Goal: Book appointment/travel/reservation

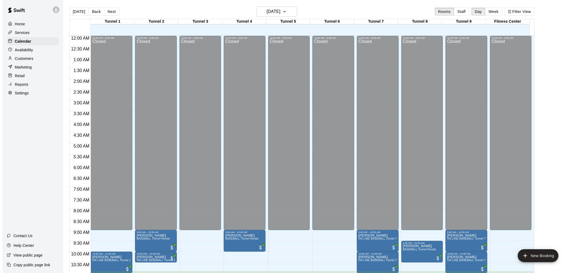
scroll to position [163, 0]
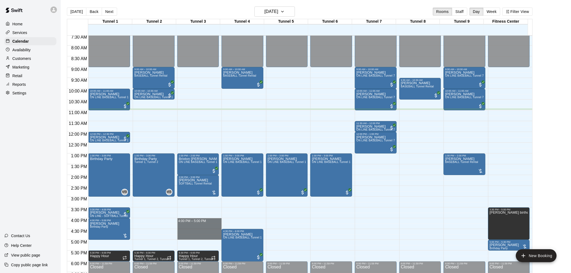
drag, startPoint x: 196, startPoint y: 219, endPoint x: 198, endPoint y: 236, distance: 16.6
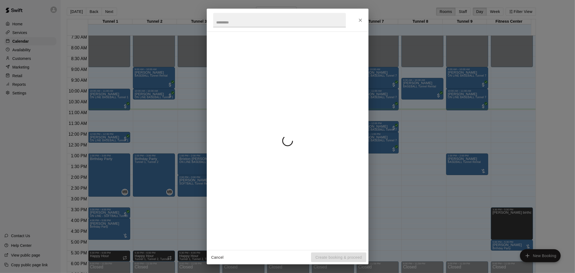
drag, startPoint x: 319, startPoint y: 246, endPoint x: 338, endPoint y: 233, distance: 23.6
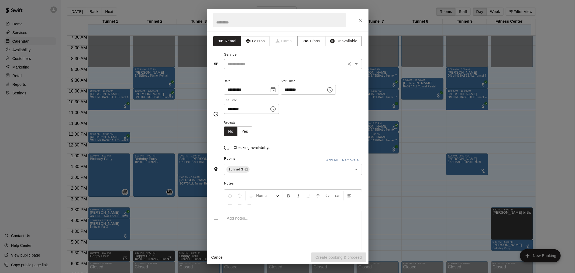
drag, startPoint x: 338, startPoint y: 233, endPoint x: 260, endPoint y: 66, distance: 184.6
click at [260, 66] on input "text" at bounding box center [285, 64] width 119 height 7
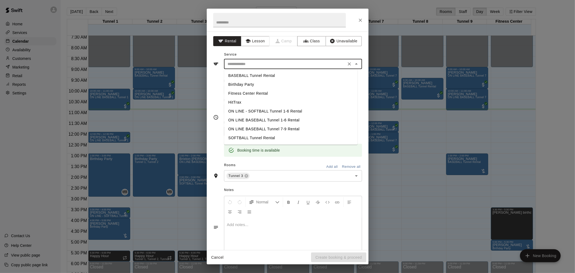
click at [262, 71] on li "BASEBALL Tunnel Rental" at bounding box center [291, 75] width 134 height 9
type input "**********"
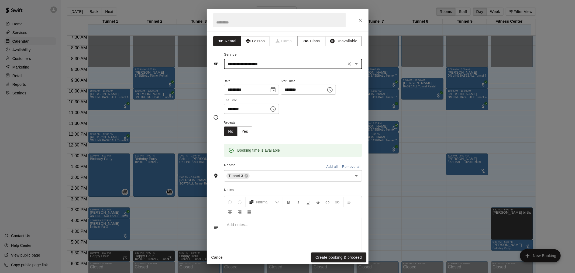
click at [354, 254] on button "Create booking & proceed" at bounding box center [338, 258] width 55 height 10
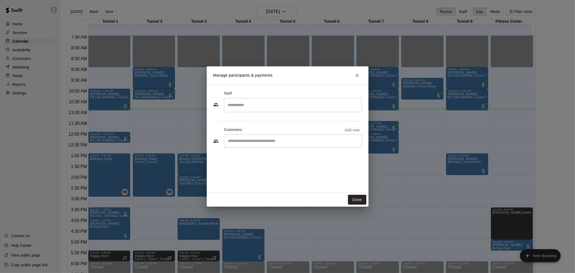
click at [268, 143] on input "Start typing to search customers..." at bounding box center [293, 140] width 133 height 5
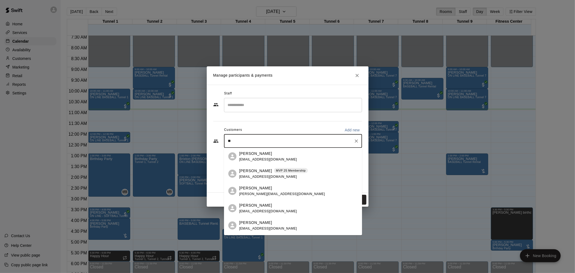
type input "*"
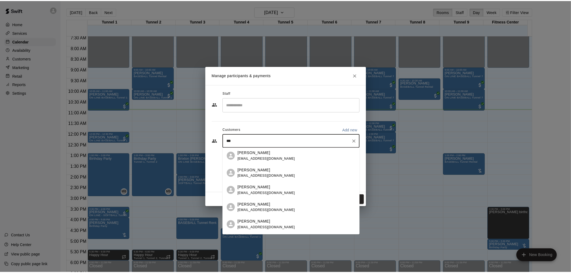
scroll to position [0, 0]
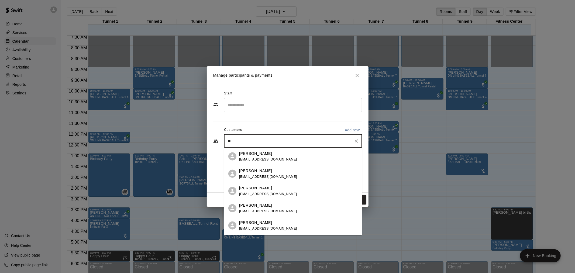
type input "*"
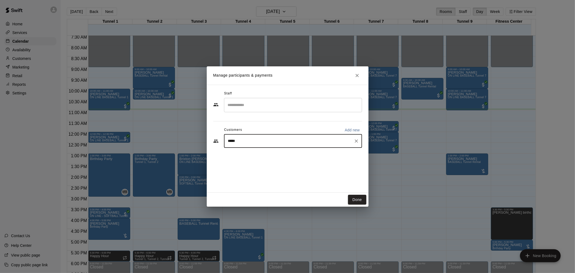
type input "*****"
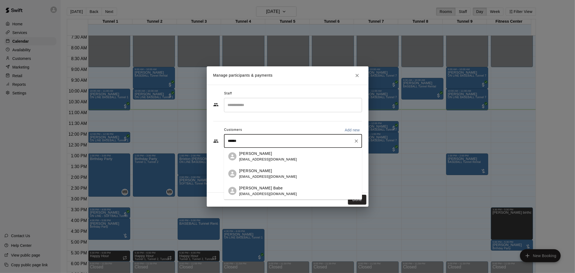
click at [272, 155] on div "[PERSON_NAME]" at bounding box center [268, 154] width 58 height 6
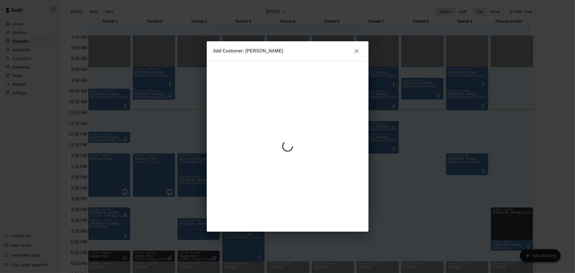
click at [354, 53] on div "Add Customer: [PERSON_NAME]" at bounding box center [287, 136] width 575 height 273
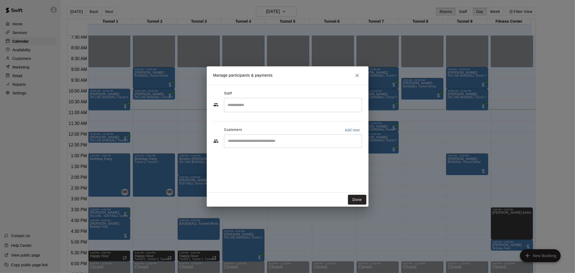
click at [257, 141] on input "Start typing to search customers..." at bounding box center [293, 140] width 133 height 5
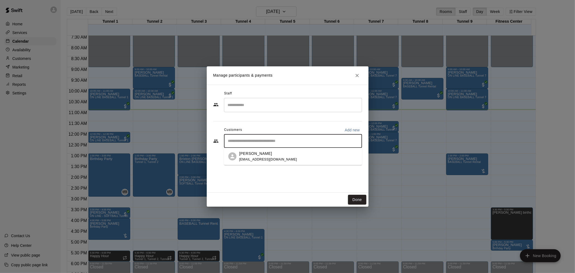
click at [260, 161] on span "[EMAIL_ADDRESS][DOMAIN_NAME]" at bounding box center [268, 159] width 58 height 4
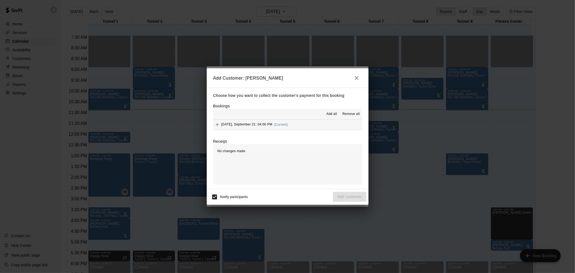
click at [354, 54] on div "Add Customer: [PERSON_NAME] Choose how you want to collect the customer's payme…" at bounding box center [287, 136] width 575 height 273
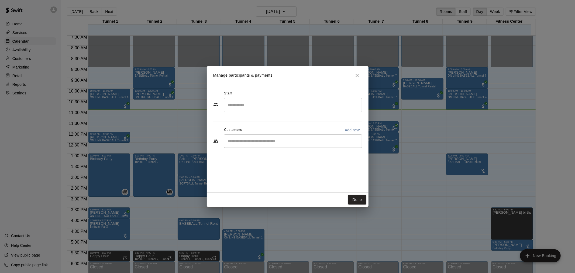
click at [284, 136] on div "​" at bounding box center [293, 140] width 138 height 13
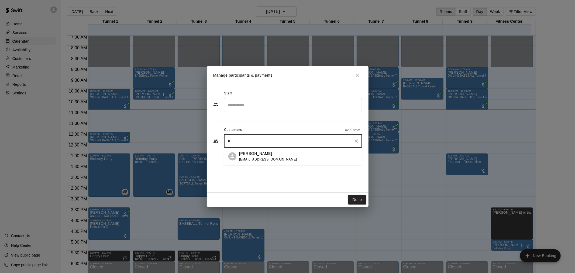
type input "**"
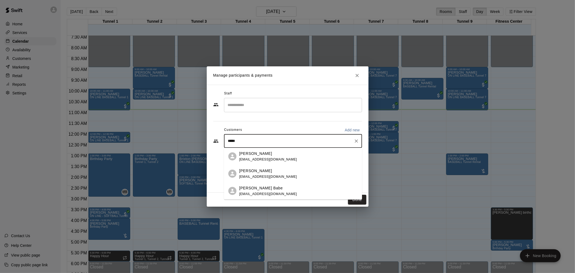
click at [263, 187] on div "[PERSON_NAME] Babe" at bounding box center [268, 188] width 58 height 6
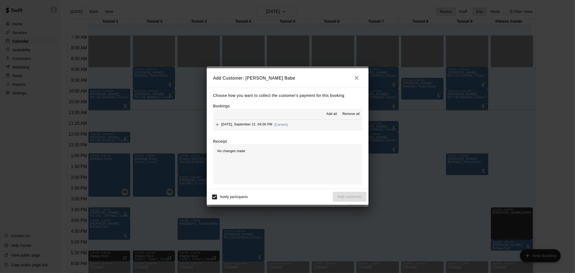
click at [286, 119] on div "Add all Remove all" at bounding box center [287, 114] width 149 height 11
click at [288, 123] on div "[DATE], September 21: 04:00 PM (Current)" at bounding box center [250, 125] width 75 height 8
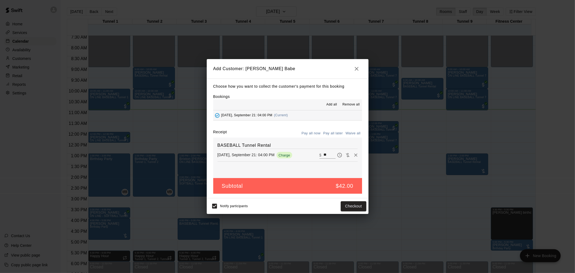
click at [342, 134] on button "Pay all later" at bounding box center [333, 133] width 22 height 8
click at [356, 211] on button "Add customer" at bounding box center [349, 206] width 33 height 10
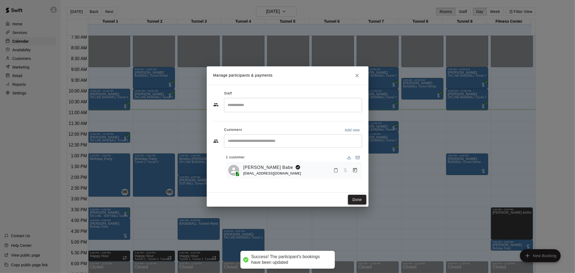
click at [361, 197] on button "Done" at bounding box center [357, 200] width 18 height 10
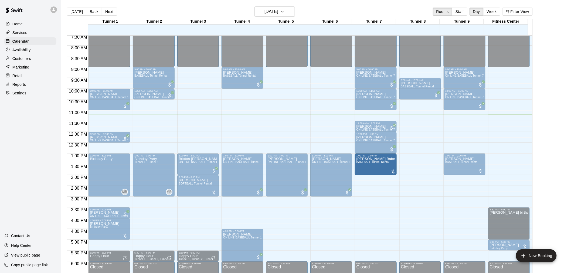
drag, startPoint x: 196, startPoint y: 230, endPoint x: 389, endPoint y: 170, distance: 202.4
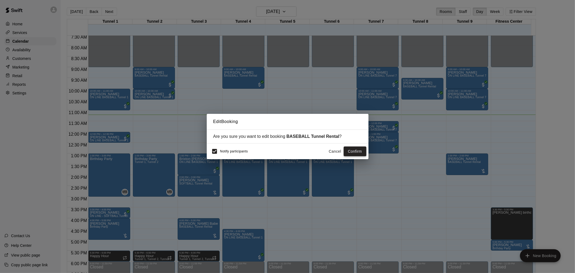
click at [358, 153] on button "Confirm" at bounding box center [355, 151] width 23 height 10
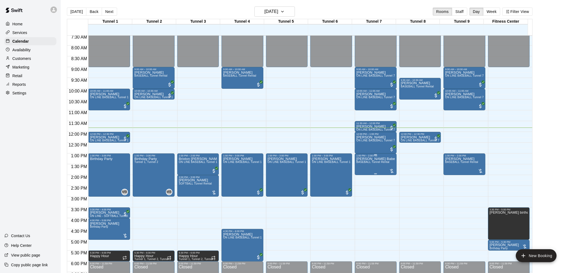
click at [360, 163] on span "BASEBALL Tunnel Rental" at bounding box center [372, 162] width 33 height 3
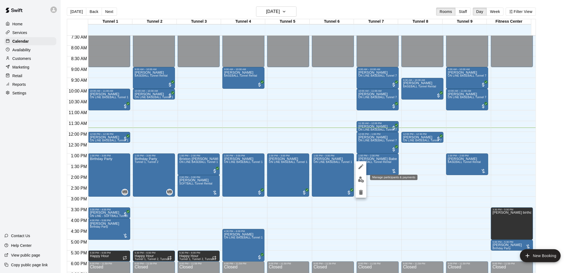
click at [365, 178] on button "edit" at bounding box center [361, 179] width 11 height 11
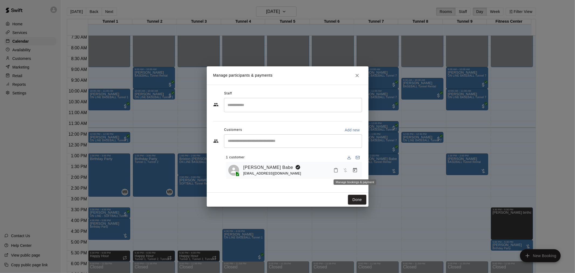
click at [354, 173] on icon "Manage bookings & payment" at bounding box center [355, 170] width 5 height 5
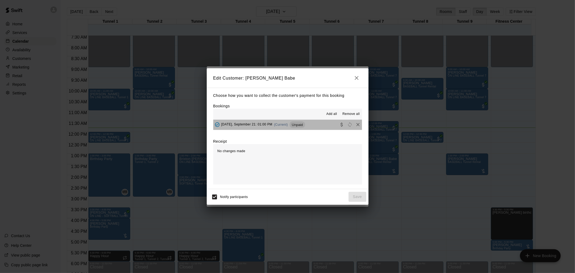
click at [304, 122] on div "[DATE], September 21: 01:00 PM (Current) Unpaid" at bounding box center [259, 125] width 92 height 8
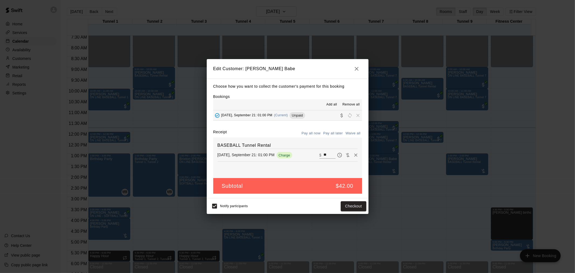
click at [348, 211] on div "Notify participants Checkout" at bounding box center [288, 205] width 158 height 11
click at [360, 207] on button "Checkout" at bounding box center [353, 206] width 25 height 10
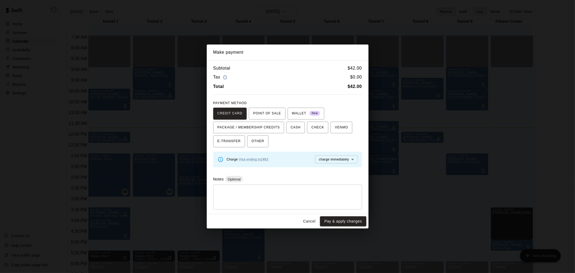
click at [309, 219] on button "Cancel" at bounding box center [309, 221] width 17 height 10
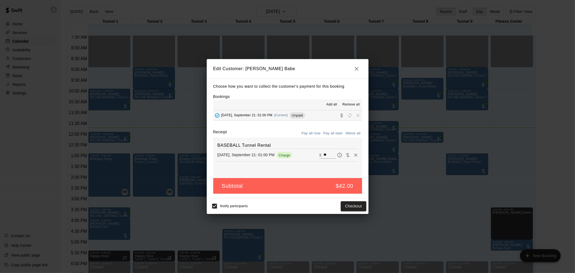
click at [356, 66] on icon "button" at bounding box center [357, 69] width 6 height 6
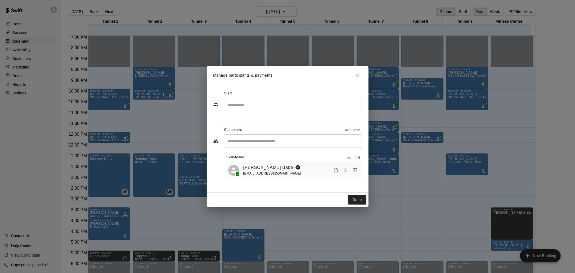
click at [359, 81] on h2 "Manage participants & payments" at bounding box center [288, 75] width 162 height 18
click at [360, 77] on button "Close" at bounding box center [358, 76] width 10 height 10
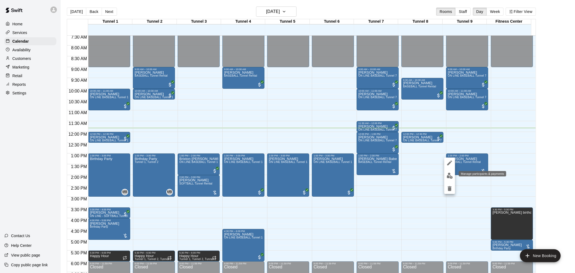
click at [450, 174] on img "edit" at bounding box center [450, 176] width 6 height 6
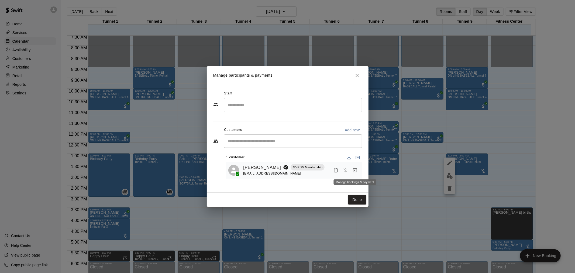
click at [354, 175] on button "Manage bookings & payment" at bounding box center [355, 170] width 10 height 10
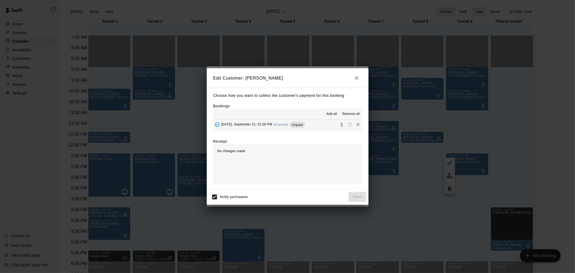
click at [301, 124] on span "Unpaid" at bounding box center [297, 125] width 15 height 4
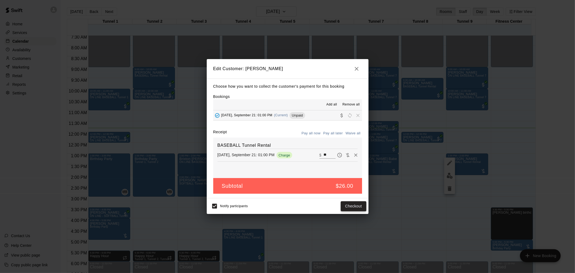
click at [361, 206] on button "Checkout" at bounding box center [353, 206] width 25 height 10
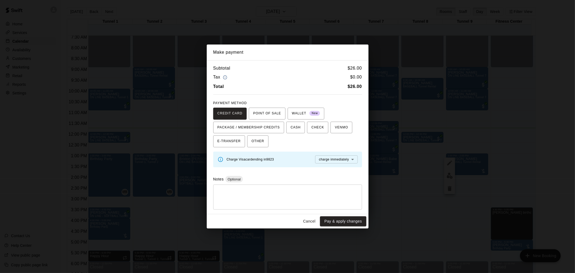
click at [360, 221] on button "Pay & apply changes" at bounding box center [343, 221] width 46 height 10
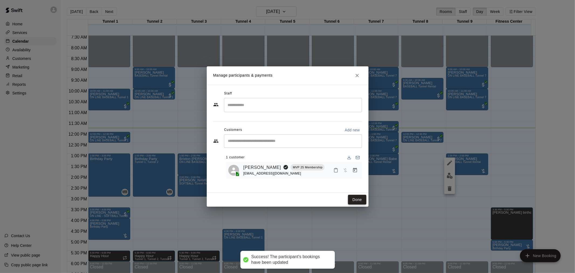
click at [354, 200] on button "Done" at bounding box center [357, 200] width 18 height 10
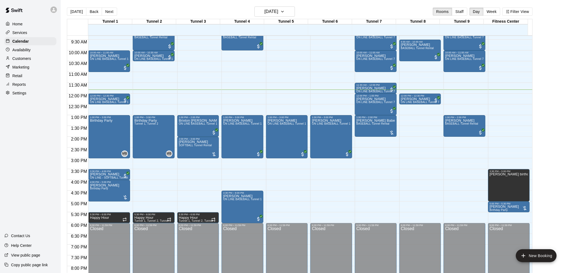
scroll to position [193, 0]
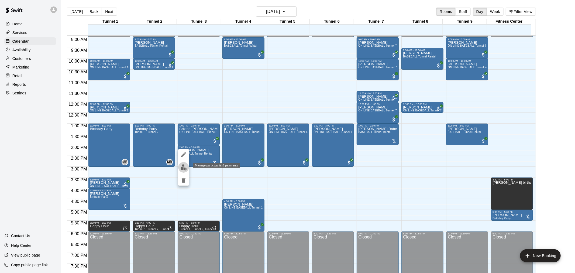
click at [183, 166] on img "edit" at bounding box center [184, 167] width 6 height 6
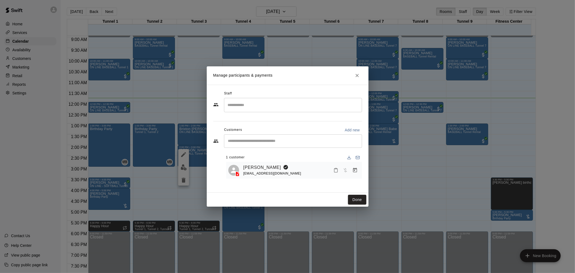
click at [240, 174] on icon at bounding box center [237, 173] width 5 height 5
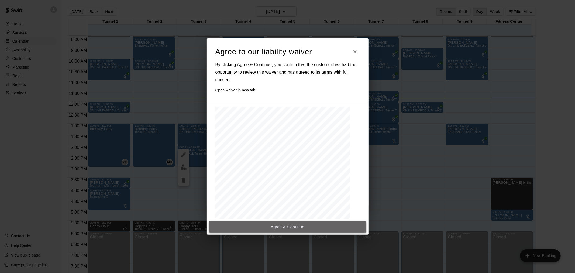
click at [295, 224] on button "Agree & Continue" at bounding box center [288, 226] width 158 height 11
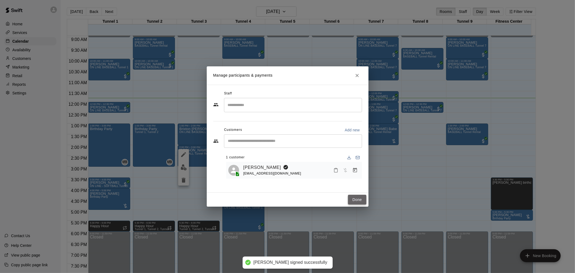
click at [358, 198] on button "Done" at bounding box center [357, 200] width 18 height 10
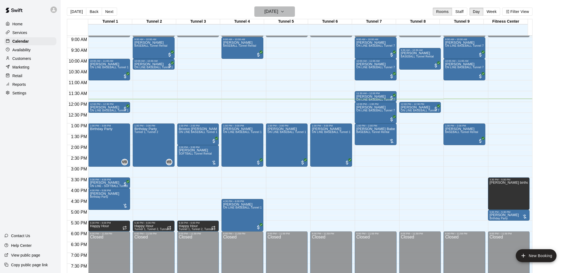
click at [273, 13] on h6 "[DATE]" at bounding box center [271, 12] width 14 height 8
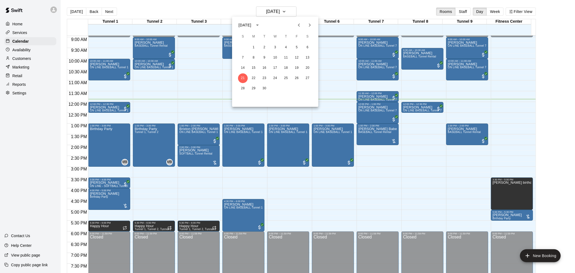
click at [311, 26] on icon "Next month" at bounding box center [310, 25] width 6 height 6
click at [494, 116] on div at bounding box center [287, 136] width 575 height 273
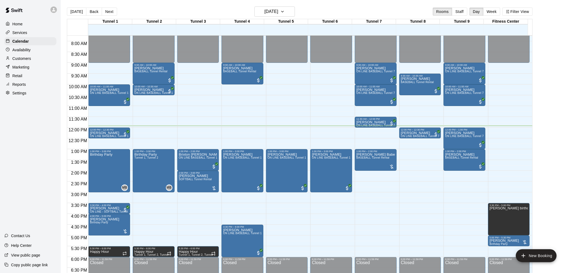
scroll to position [167, 0]
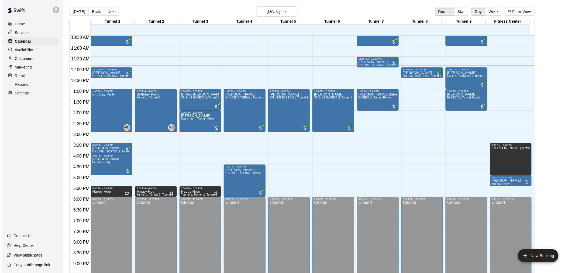
scroll to position [197, 0]
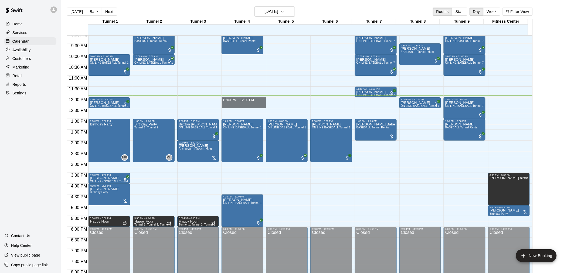
drag, startPoint x: 249, startPoint y: 98, endPoint x: 249, endPoint y: 103, distance: 5.1
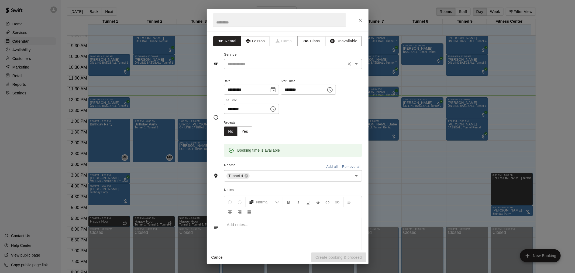
click at [271, 62] on input "text" at bounding box center [285, 64] width 119 height 7
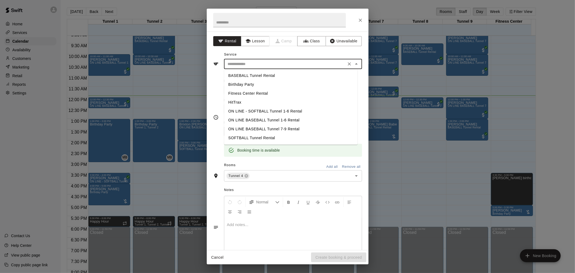
click at [279, 139] on li "SOFTBALL Tunnel Rental" at bounding box center [291, 138] width 134 height 9
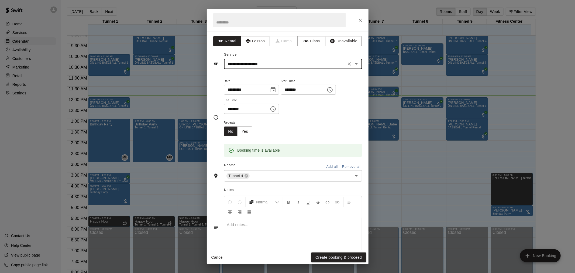
type input "**********"
click at [350, 255] on button "Create booking & proceed" at bounding box center [338, 258] width 55 height 10
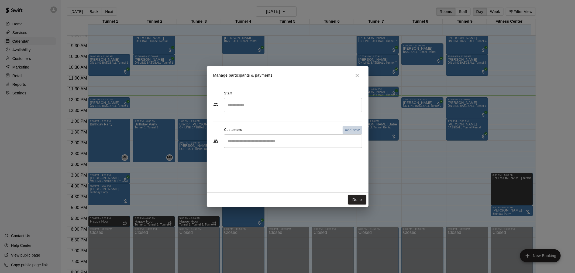
click at [352, 131] on p "Add new" at bounding box center [352, 129] width 15 height 5
select select "**"
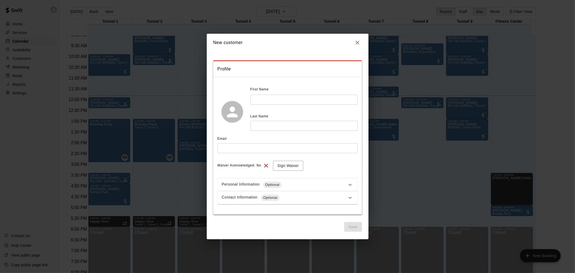
click at [338, 99] on input "text" at bounding box center [304, 100] width 107 height 10
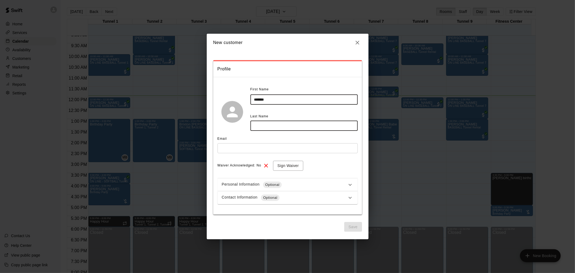
type input "*******"
click at [313, 126] on input "text" at bounding box center [304, 126] width 107 height 10
type input "*********"
click at [301, 146] on input "text" at bounding box center [288, 148] width 140 height 10
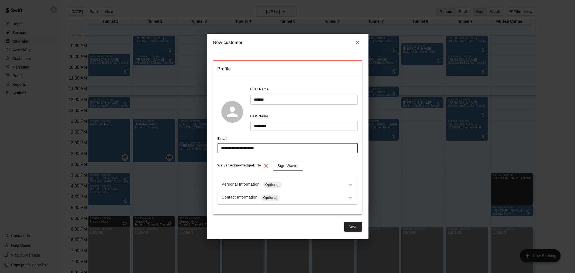
type input "**********"
click at [292, 163] on button "Sign Waiver" at bounding box center [288, 166] width 30 height 10
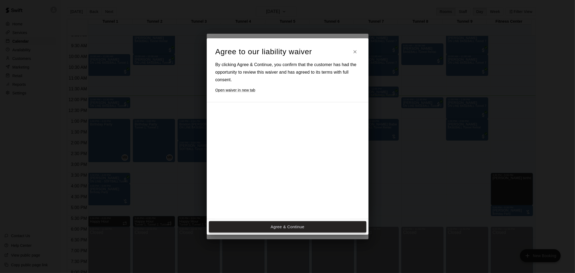
click at [305, 227] on button "Agree & Continue" at bounding box center [288, 226] width 158 height 11
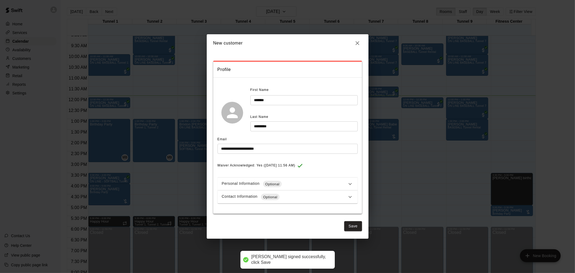
click at [302, 196] on div "Contact Information Optional" at bounding box center [284, 197] width 125 height 6
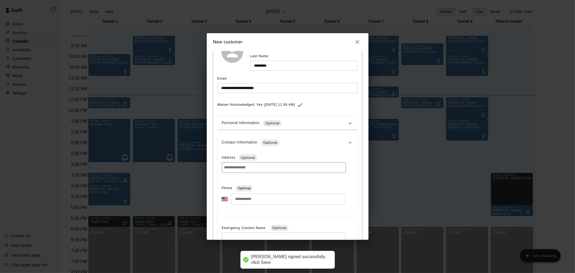
scroll to position [60, 0]
drag, startPoint x: 279, startPoint y: 195, endPoint x: 275, endPoint y: 202, distance: 8.8
click at [279, 195] on input "tel" at bounding box center [288, 198] width 115 height 11
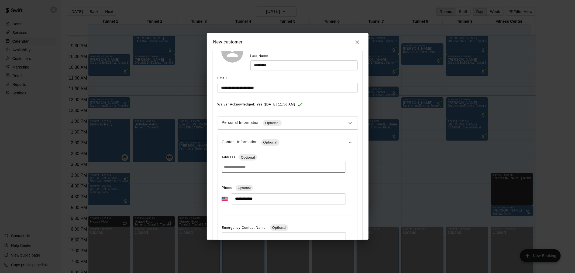
type input "**********"
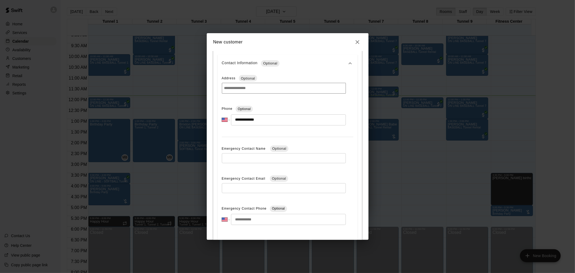
scroll to position [172, 0]
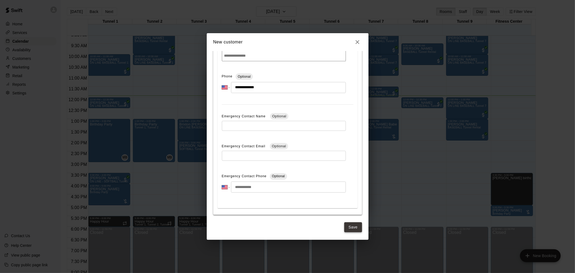
click at [357, 228] on button "Save" at bounding box center [353, 227] width 18 height 10
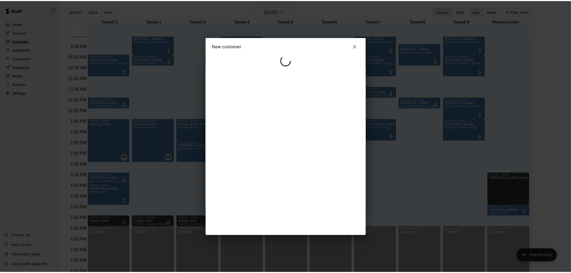
scroll to position [0, 0]
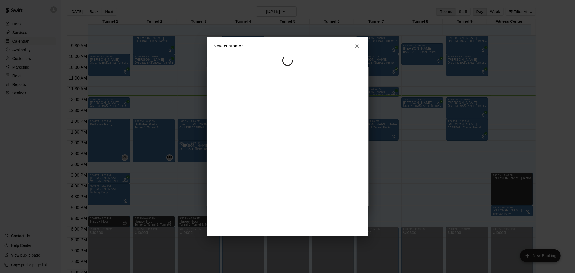
select select "**"
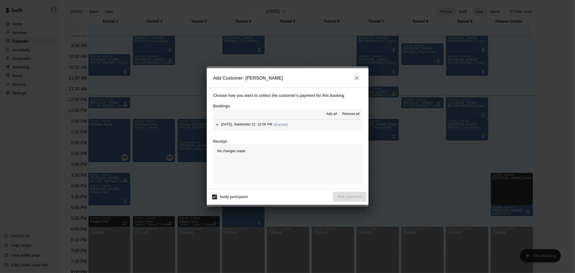
click at [286, 129] on button "Sunday, September 21: 12:00 PM (Current)" at bounding box center [287, 125] width 149 height 10
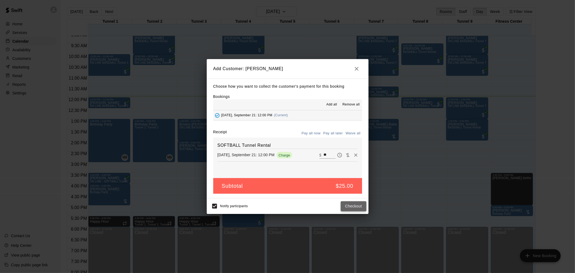
click at [347, 206] on button "Checkout" at bounding box center [353, 206] width 25 height 10
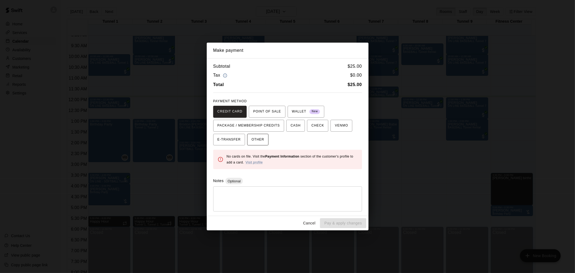
click at [265, 142] on button "OTHER" at bounding box center [257, 140] width 21 height 12
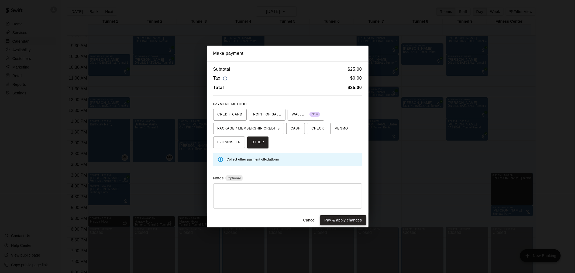
click at [358, 219] on button "Pay & apply changes" at bounding box center [343, 220] width 46 height 10
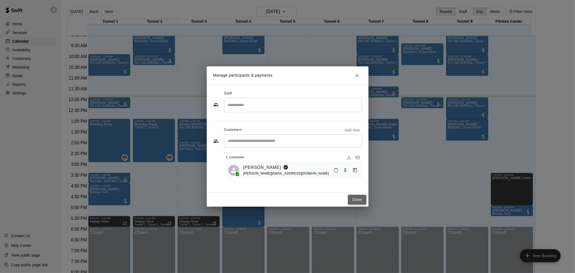
click at [351, 195] on button "Done" at bounding box center [357, 200] width 18 height 10
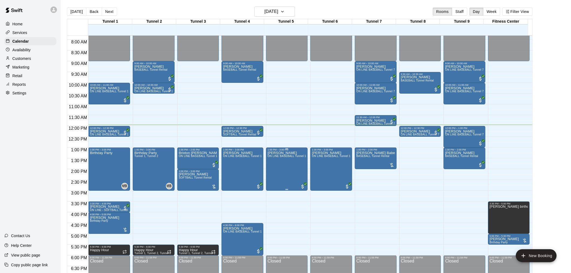
scroll to position [168, 0]
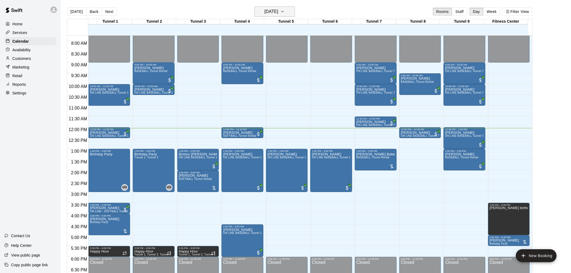
click at [288, 12] on button "[DATE]" at bounding box center [274, 11] width 40 height 10
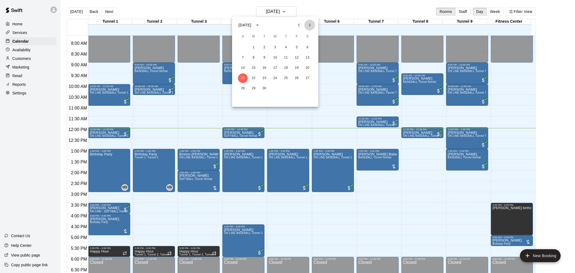
click at [307, 26] on icon "Next month" at bounding box center [310, 25] width 6 height 6
click at [26, 146] on div at bounding box center [287, 136] width 575 height 273
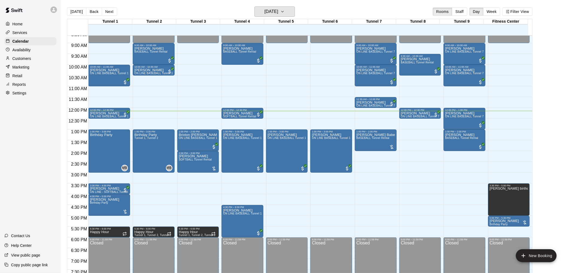
scroll to position [197, 0]
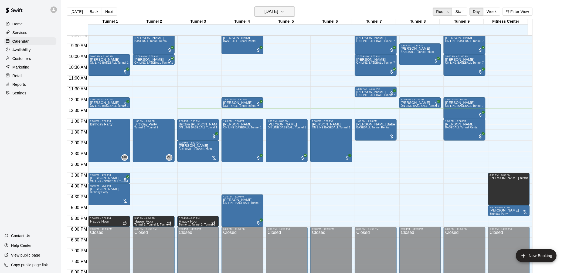
click at [289, 11] on button "[DATE]" at bounding box center [274, 11] width 40 height 10
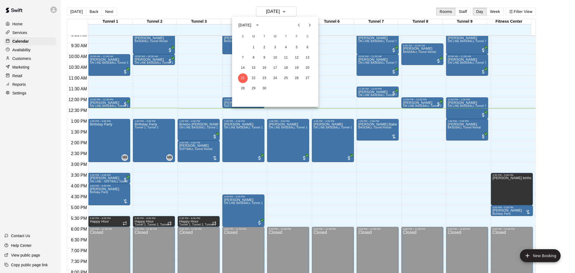
click at [308, 25] on icon "Next month" at bounding box center [310, 25] width 6 height 6
click at [299, 26] on icon "Previous month" at bounding box center [299, 25] width 6 height 6
click at [288, 76] on button "25" at bounding box center [286, 78] width 10 height 10
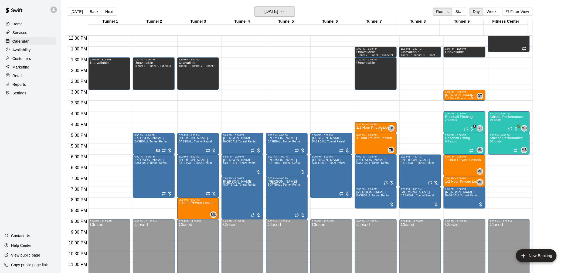
scroll to position [274, 0]
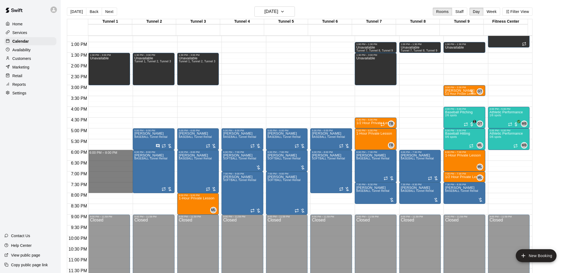
drag, startPoint x: 112, startPoint y: 152, endPoint x: 113, endPoint y: 190, distance: 38.3
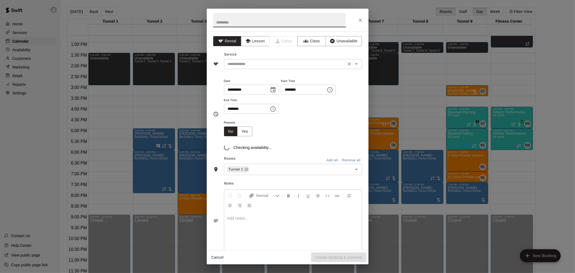
click at [247, 63] on input "text" at bounding box center [285, 64] width 119 height 7
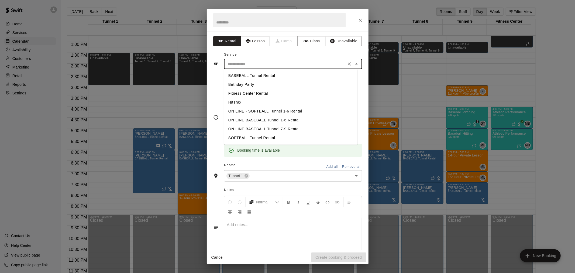
click at [270, 75] on li "BASEBALL Tunnel Rental" at bounding box center [291, 75] width 134 height 9
type input "**********"
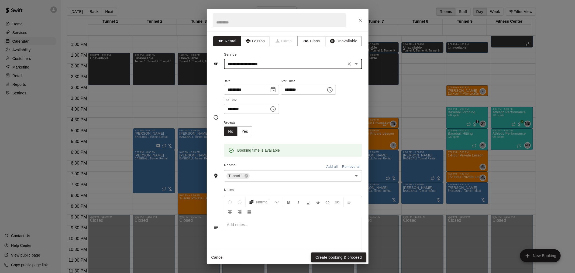
click at [344, 258] on button "Create booking & proceed" at bounding box center [338, 258] width 55 height 10
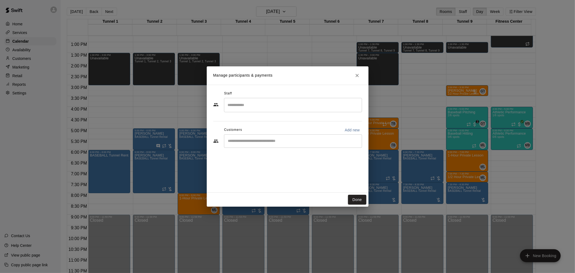
click at [253, 145] on div "​" at bounding box center [293, 140] width 138 height 13
type input "*********"
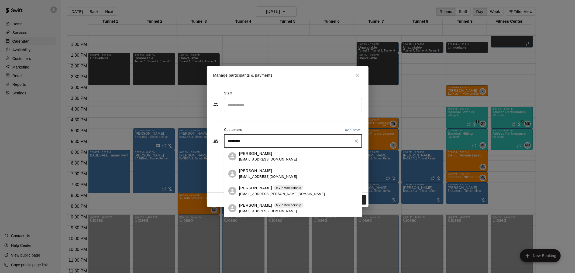
click at [276, 204] on p "MVP Membership" at bounding box center [288, 205] width 25 height 5
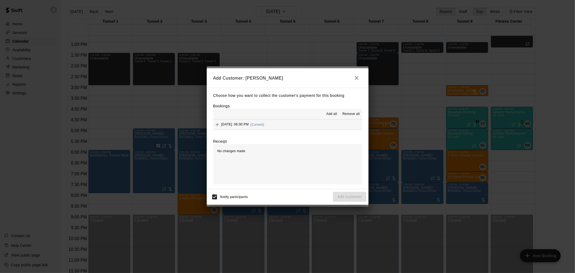
click at [265, 122] on div "Thursday, September 25: 06:00 PM (Current)" at bounding box center [238, 125] width 51 height 8
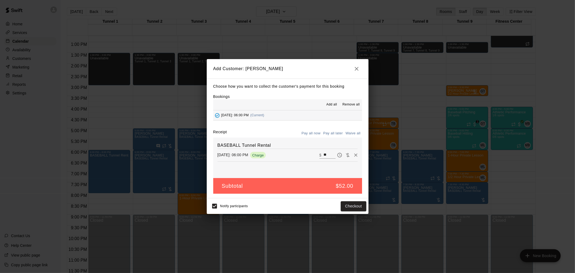
click at [333, 131] on button "Pay all later" at bounding box center [333, 133] width 22 height 8
click at [353, 207] on button "Add customer" at bounding box center [349, 206] width 33 height 10
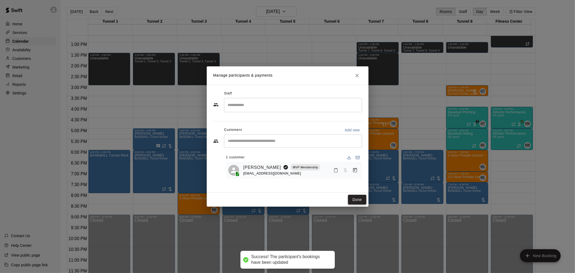
click at [358, 200] on button "Done" at bounding box center [357, 200] width 18 height 10
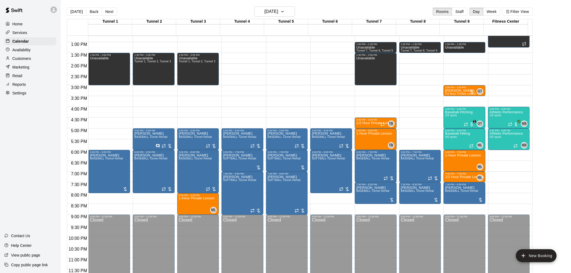
click at [70, 11] on button "[DATE]" at bounding box center [76, 12] width 19 height 8
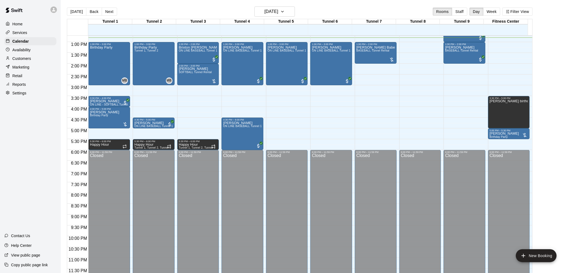
drag, startPoint x: 70, startPoint y: 11, endPoint x: 22, endPoint y: 123, distance: 121.5
click at [21, 123] on div "Home Services Calendar Availability Customers Marketing Retail Reports Settings…" at bounding box center [30, 136] width 61 height 273
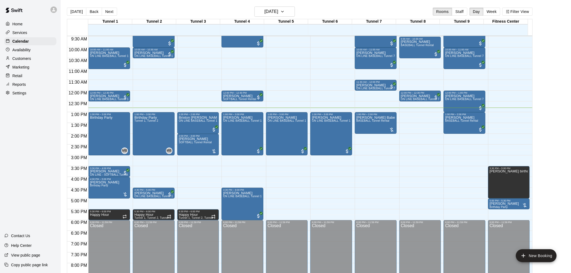
scroll to position [214, 0]
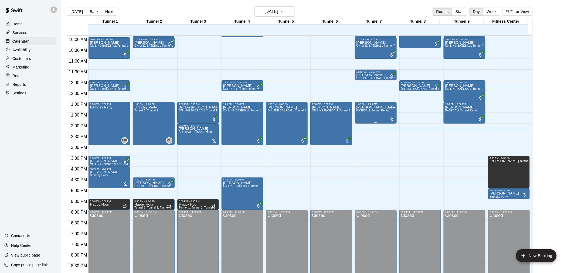
click at [374, 115] on div "Robby Babe BASEBALL Tunnel Rental" at bounding box center [375, 241] width 39 height 273
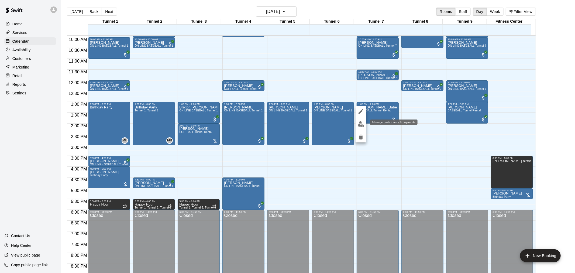
click at [364, 126] on img "edit" at bounding box center [361, 124] width 6 height 6
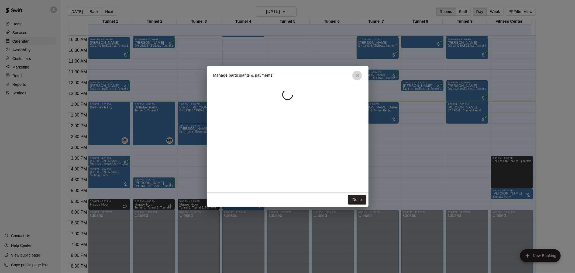
click at [357, 77] on icon "Close" at bounding box center [357, 75] width 5 height 5
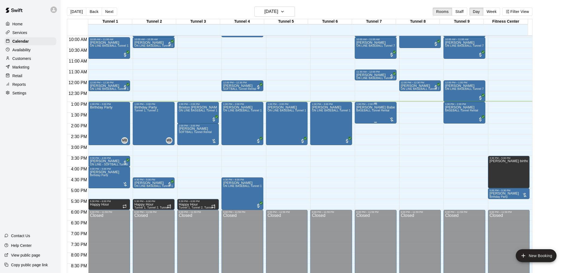
click at [370, 111] on span "BASEBALL Tunnel Rental" at bounding box center [372, 110] width 33 height 3
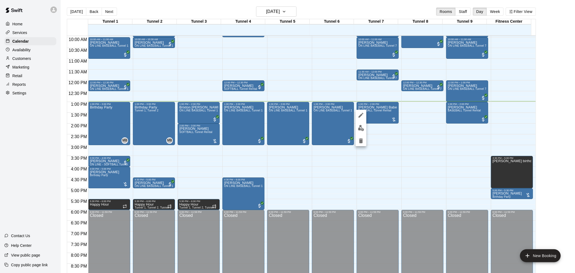
drag, startPoint x: 370, startPoint y: 111, endPoint x: 379, endPoint y: 99, distance: 14.8
click at [381, 92] on div at bounding box center [287, 136] width 575 height 273
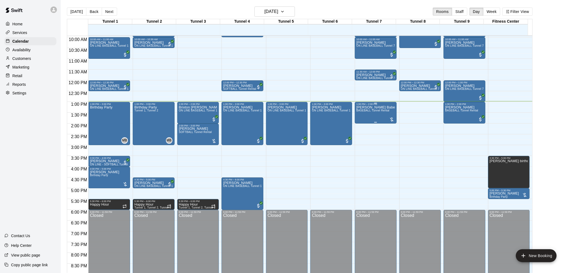
click at [372, 114] on div "Robby Babe BASEBALL Tunnel Rental" at bounding box center [375, 241] width 39 height 273
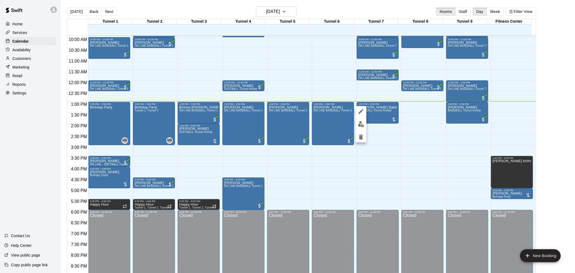
click at [363, 125] on img "edit" at bounding box center [361, 124] width 6 height 6
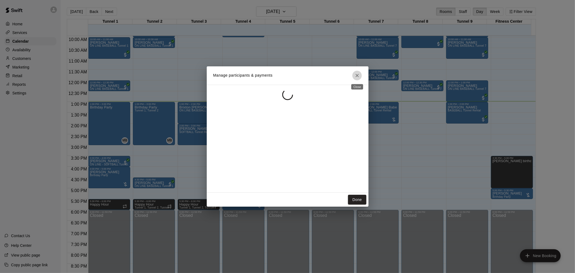
click at [357, 79] on button "Close" at bounding box center [358, 76] width 10 height 10
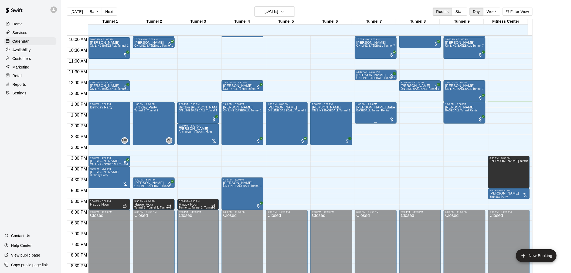
click at [391, 111] on div "Robby Babe BASEBALL Tunnel Rental" at bounding box center [375, 241] width 39 height 273
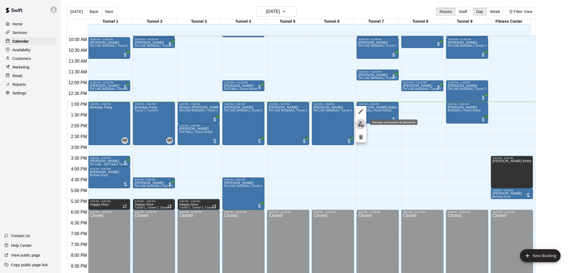
click at [358, 125] on img "edit" at bounding box center [361, 124] width 6 height 6
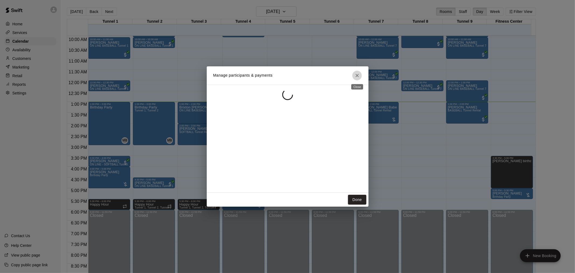
click at [355, 75] on icon "Close" at bounding box center [357, 75] width 5 height 5
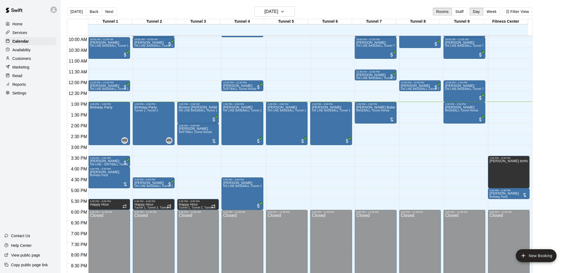
click at [543, 134] on main "Today Back Next Sunday Sep 21 Rooms Staff Day Week Filter View Tunnel 1 21 Sun …" at bounding box center [316, 142] width 506 height 273
click at [357, 112] on span "BASEBALL Tunnel Rental" at bounding box center [372, 110] width 33 height 3
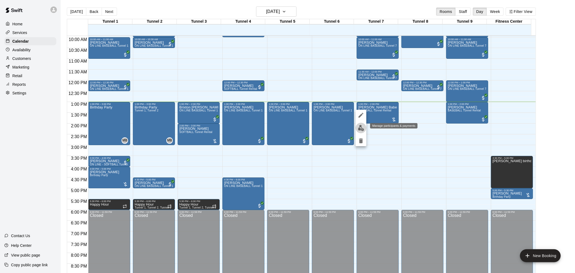
click at [359, 127] on img "edit" at bounding box center [361, 128] width 6 height 6
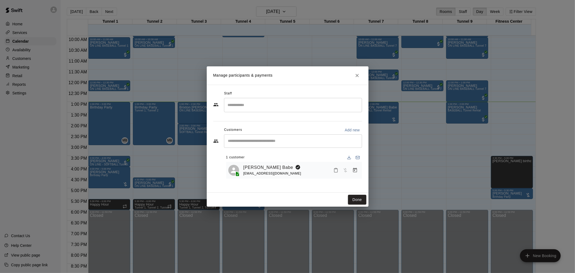
click at [356, 172] on icon "Manage bookings & payment" at bounding box center [355, 170] width 4 height 5
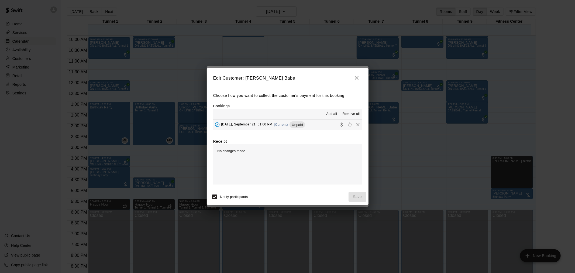
click at [298, 128] on div "[DATE], September 21: 01:00 PM (Current) Unpaid" at bounding box center [259, 125] width 92 height 8
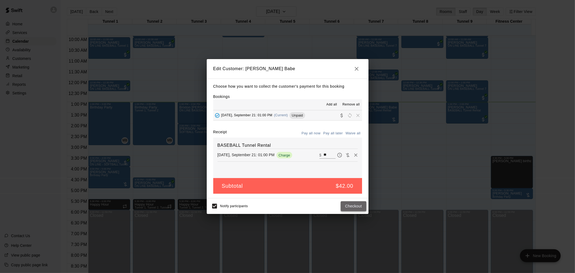
click at [363, 203] on button "Checkout" at bounding box center [353, 206] width 25 height 10
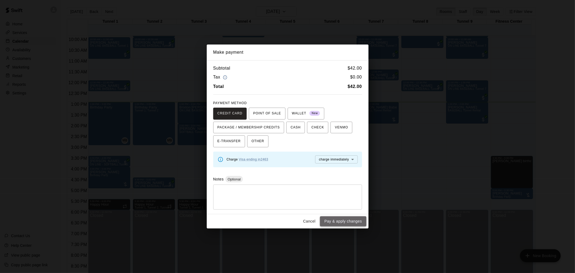
click at [353, 221] on button "Pay & apply changes" at bounding box center [343, 221] width 46 height 10
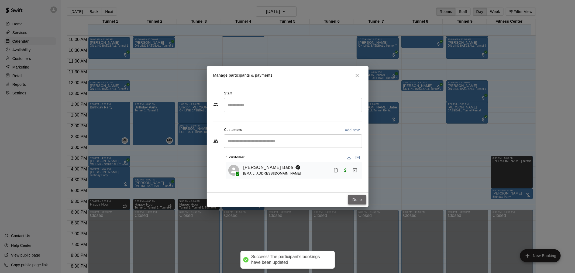
click at [355, 202] on button "Done" at bounding box center [357, 200] width 18 height 10
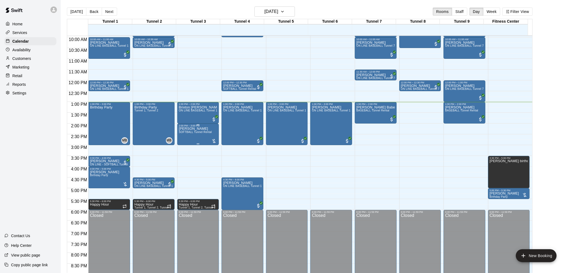
click at [190, 131] on span "SOFTBALL Tunnel Rental" at bounding box center [195, 132] width 33 height 3
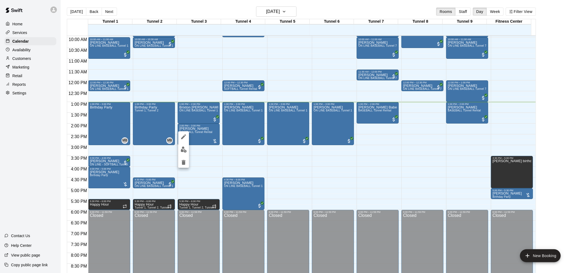
click at [141, 168] on div at bounding box center [287, 136] width 575 height 273
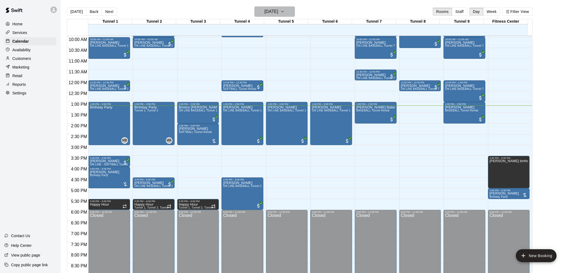
click at [285, 12] on icon "button" at bounding box center [282, 11] width 4 height 6
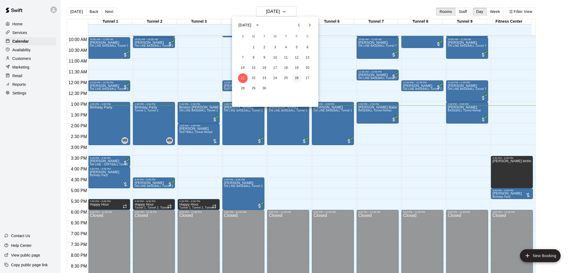
click at [295, 79] on button "26" at bounding box center [297, 78] width 10 height 10
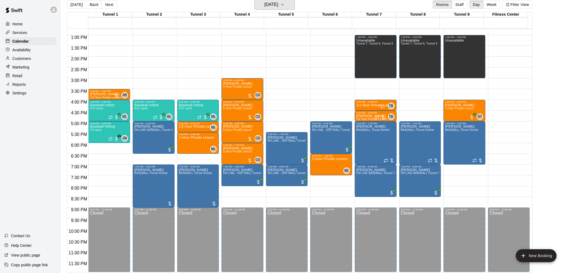
scroll to position [9, 0]
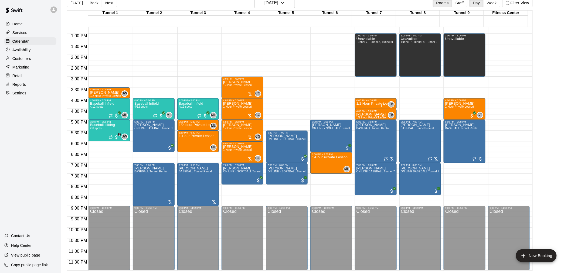
drag, startPoint x: 301, startPoint y: 145, endPoint x: 31, endPoint y: 141, distance: 270.1
click at [15, 141] on div "Home Services Calendar Availability Customers Marketing Retail Reports Settings…" at bounding box center [30, 136] width 61 height 273
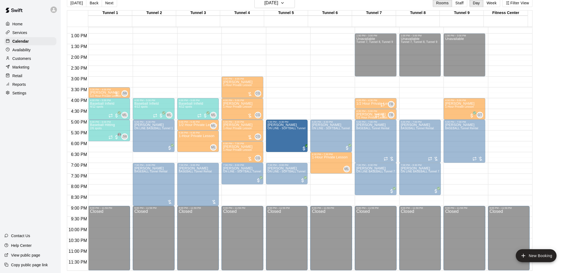
drag, startPoint x: 286, startPoint y: 151, endPoint x: 286, endPoint y: 141, distance: 10.0
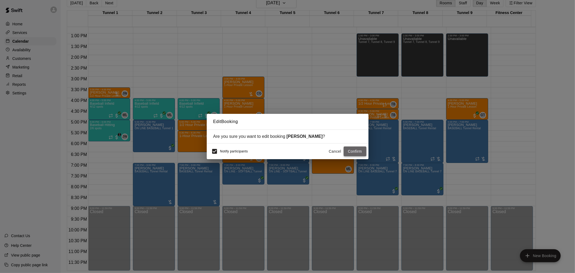
click at [356, 155] on button "Confirm" at bounding box center [355, 151] width 23 height 10
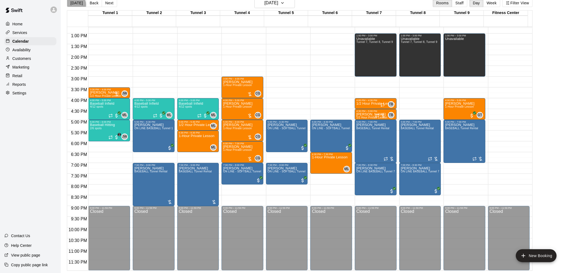
click at [75, 5] on button "[DATE]" at bounding box center [76, 3] width 19 height 8
